Goal: Find specific page/section: Find specific page/section

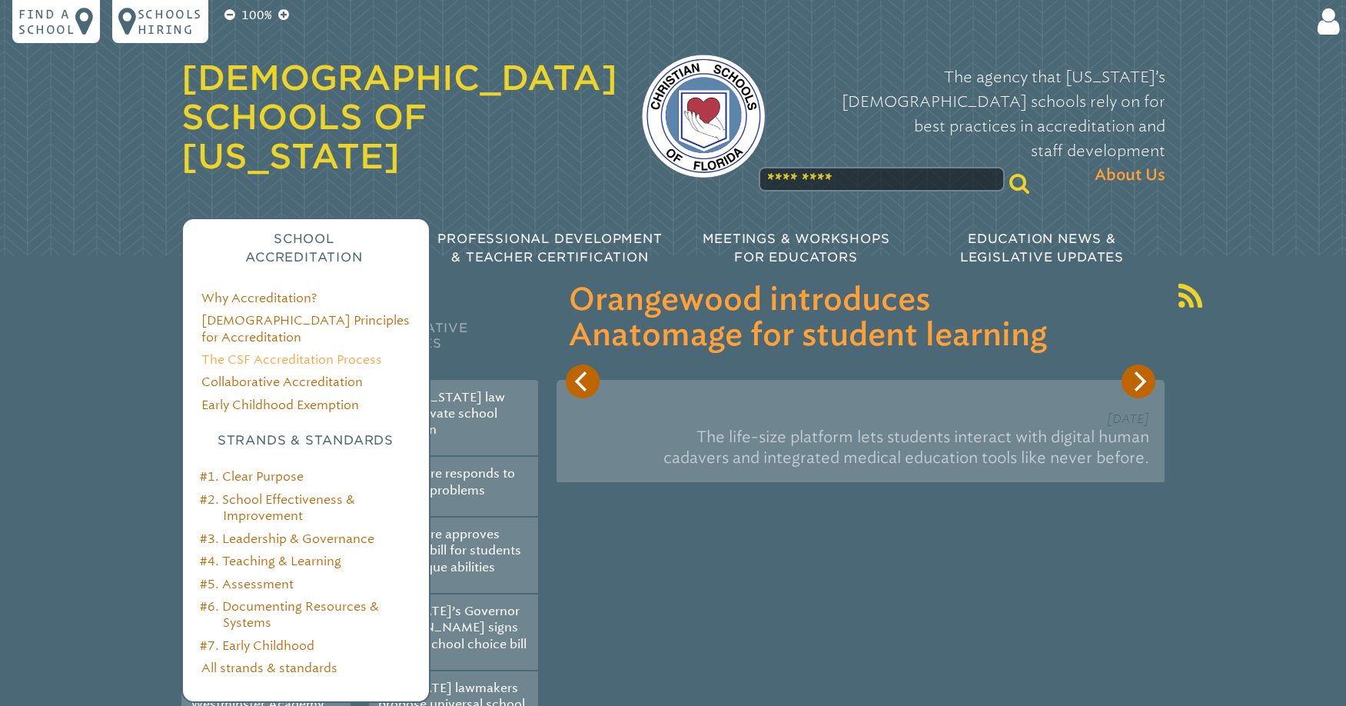
click at [304, 352] on link "The CSF Accreditation Process" at bounding box center [291, 359] width 181 height 15
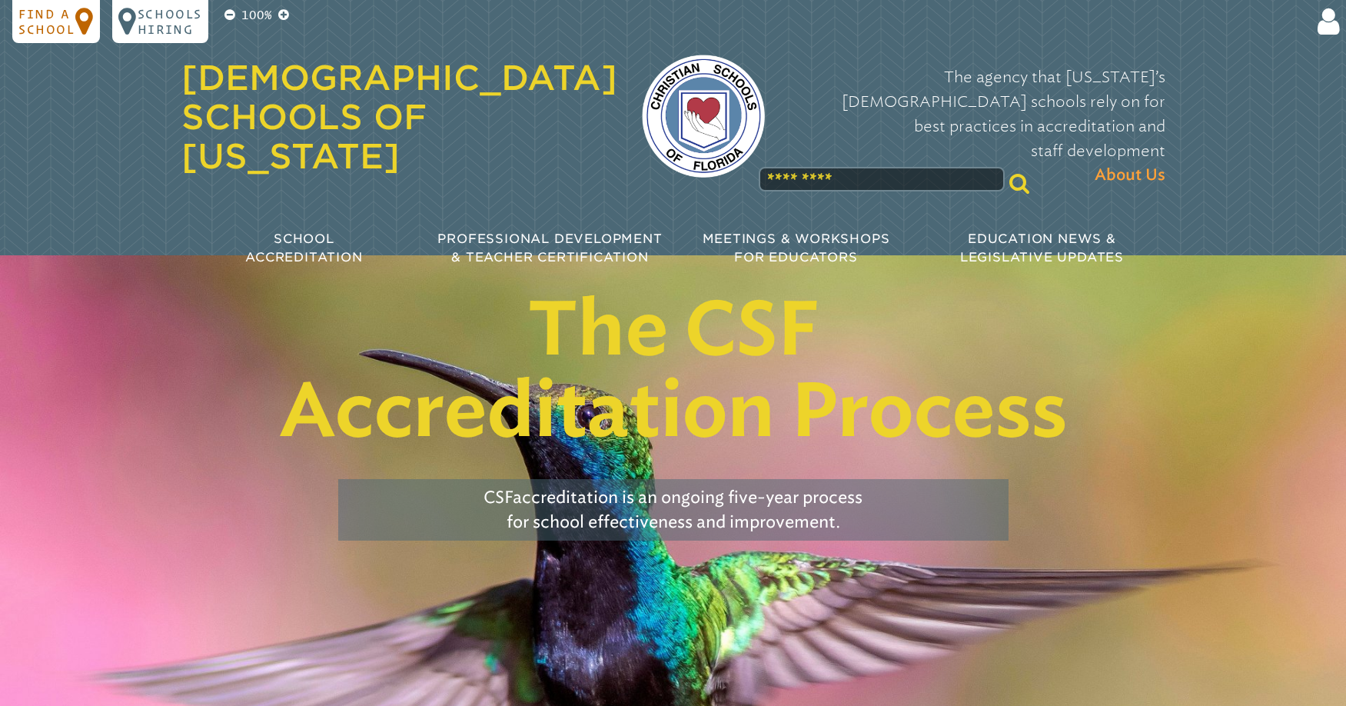
click at [43, 24] on p "Find a school" at bounding box center [46, 21] width 57 height 31
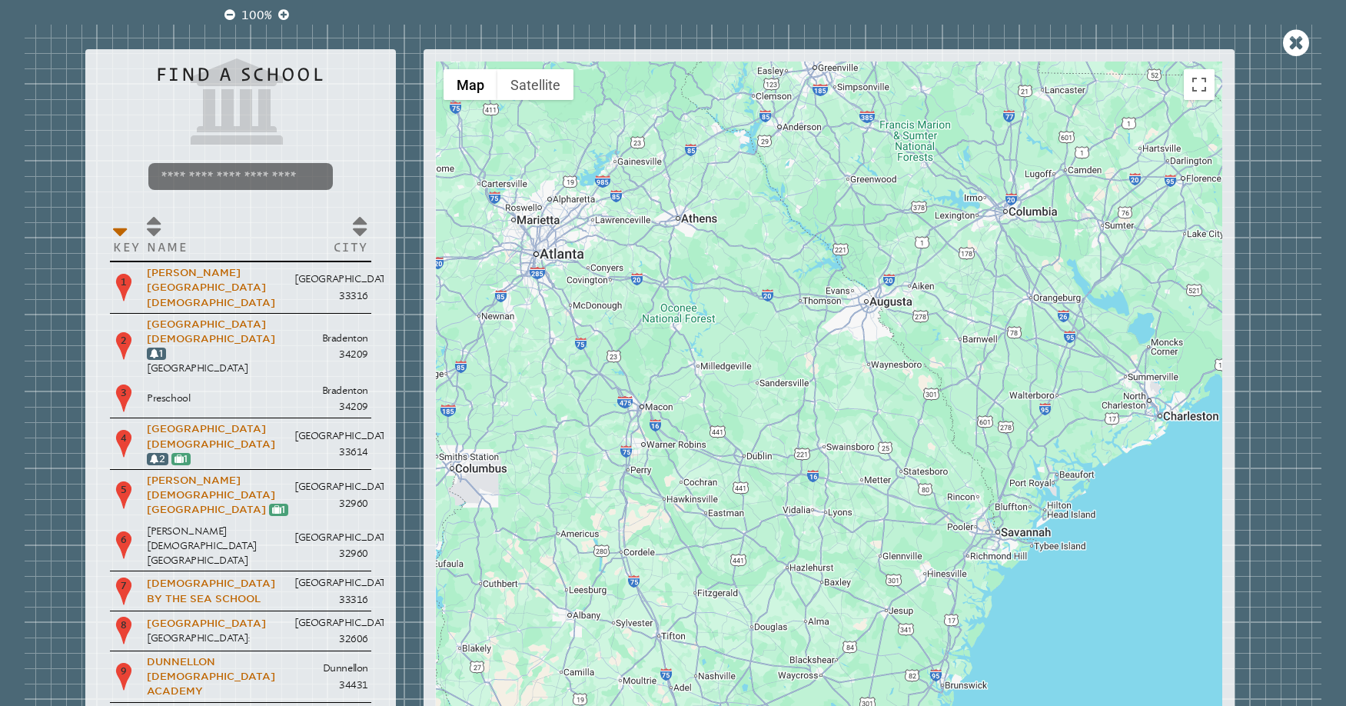
click at [229, 177] on input "search" at bounding box center [240, 176] width 184 height 27
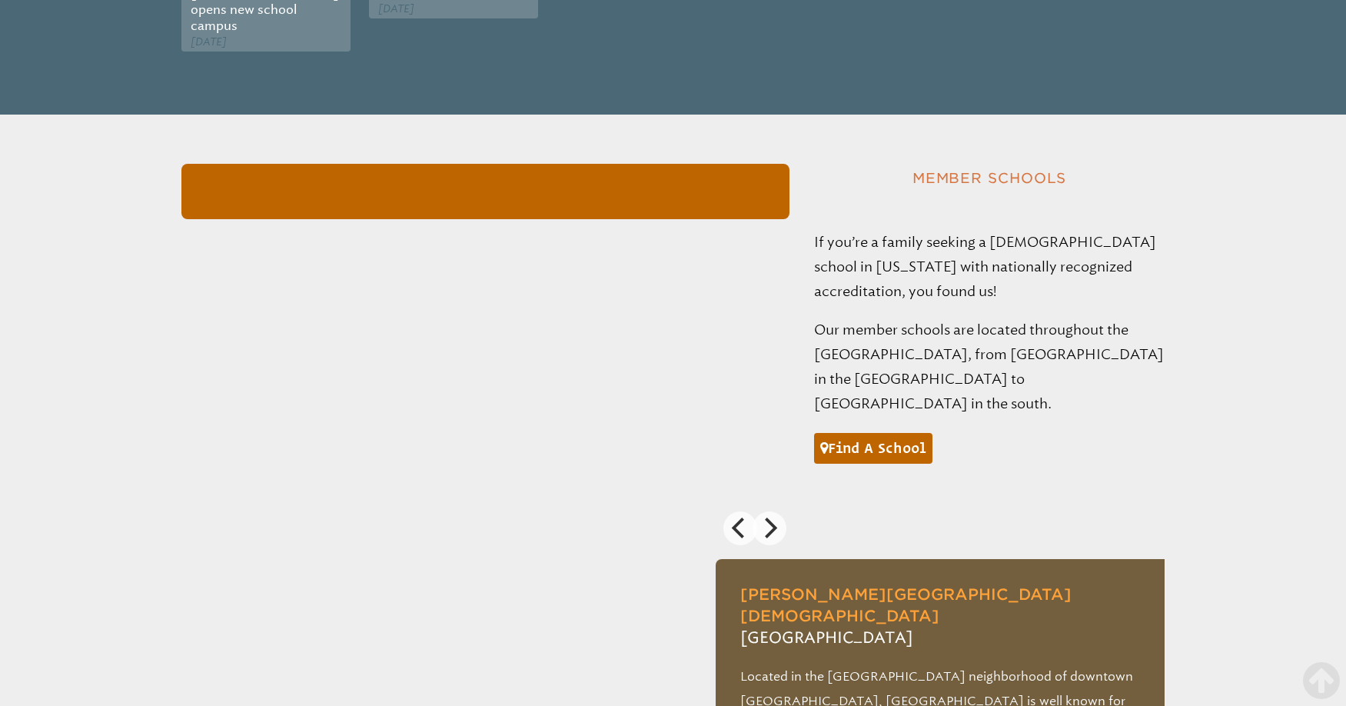
scroll to position [978, 0]
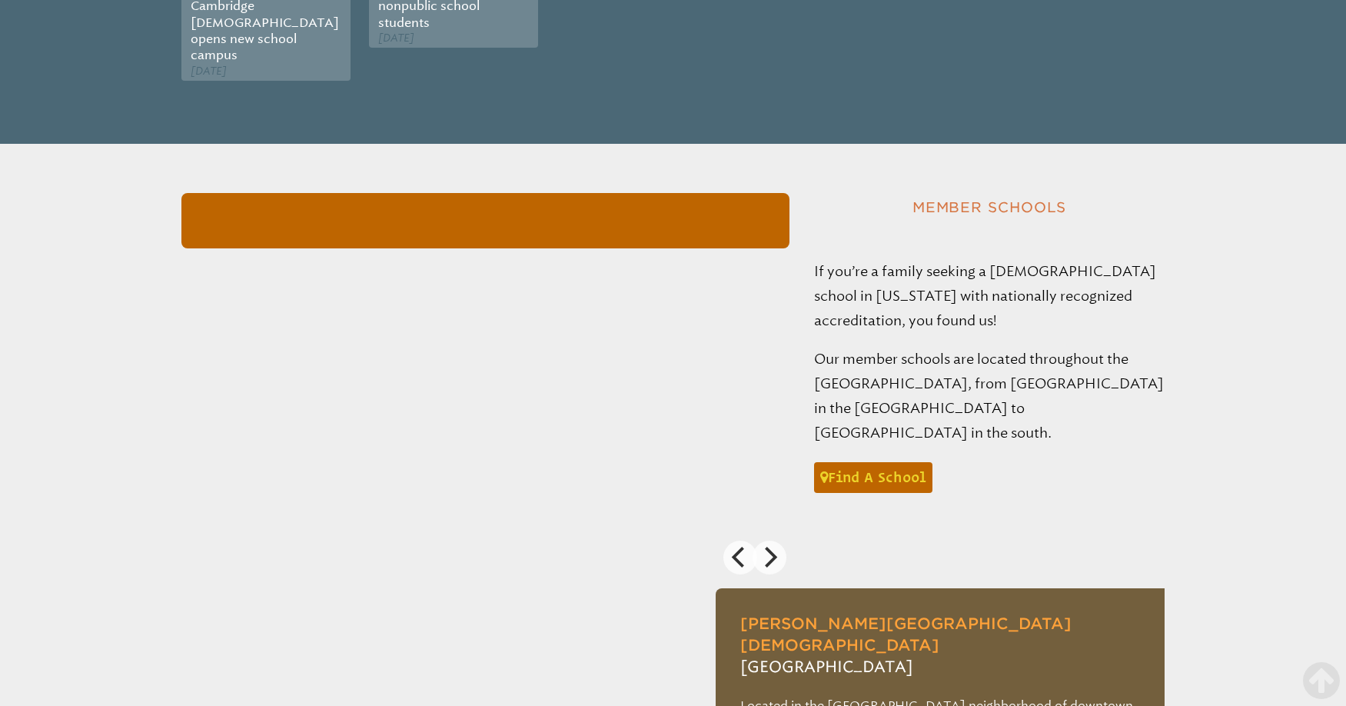
click at [877, 462] on link "Find a school" at bounding box center [873, 477] width 118 height 31
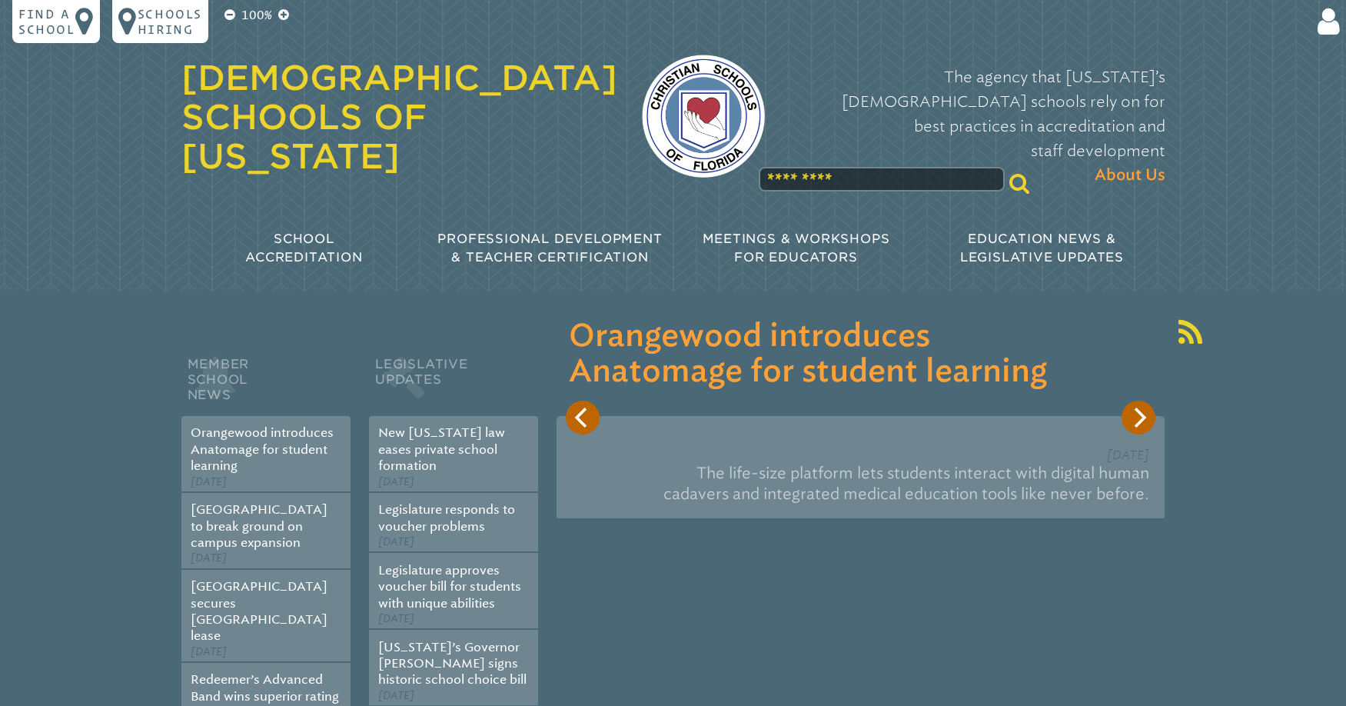
click at [881, 167] on input "text" at bounding box center [882, 179] width 246 height 25
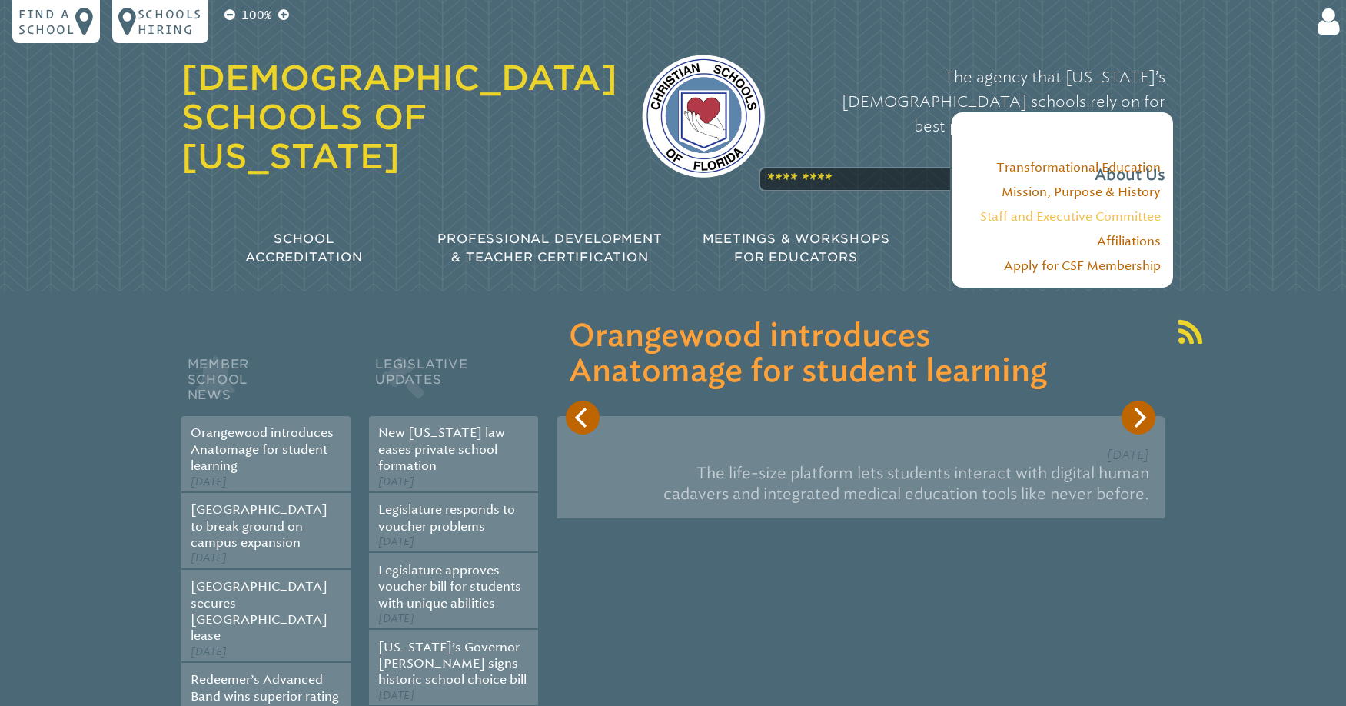
click at [1125, 220] on link "Staff and Executive Committee" at bounding box center [1070, 216] width 181 height 15
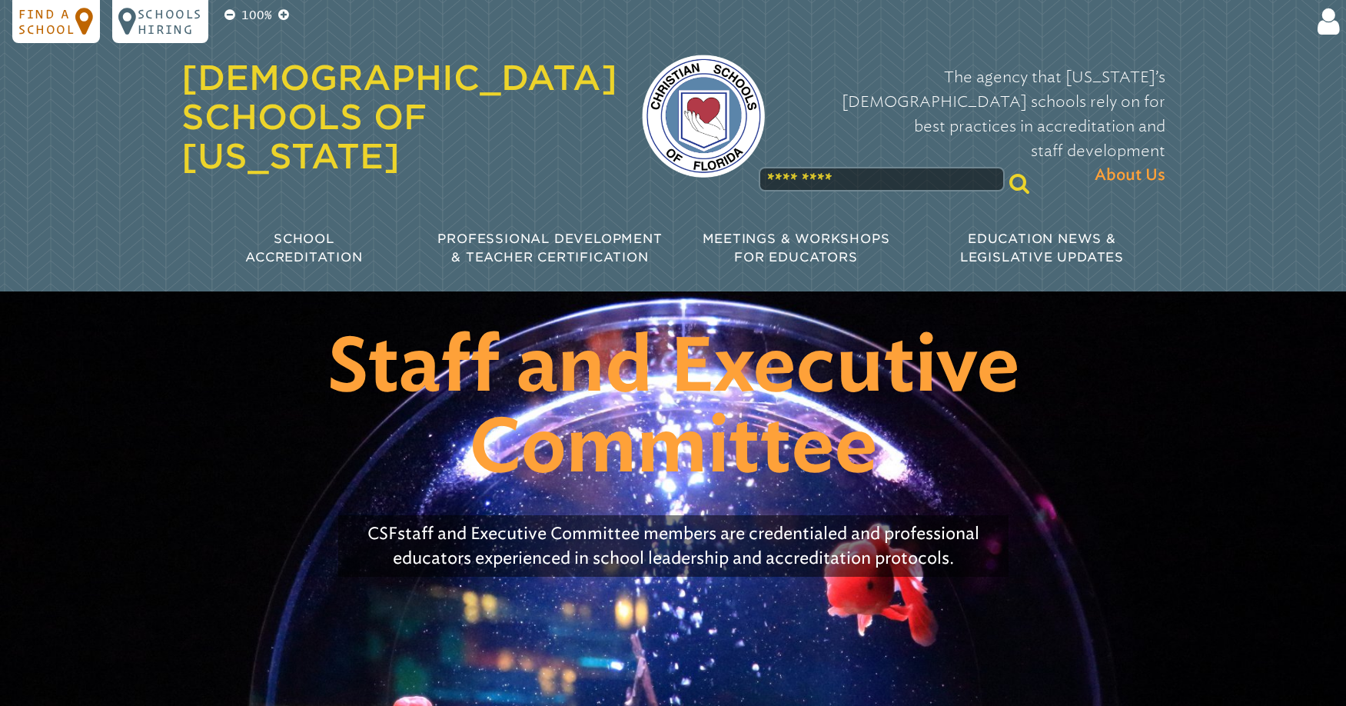
click at [65, 21] on p "Find a school" at bounding box center [46, 21] width 57 height 31
